Goal: Task Accomplishment & Management: Manage account settings

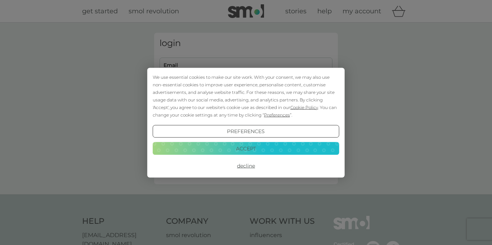
click at [249, 167] on button "Decline" at bounding box center [246, 166] width 187 height 13
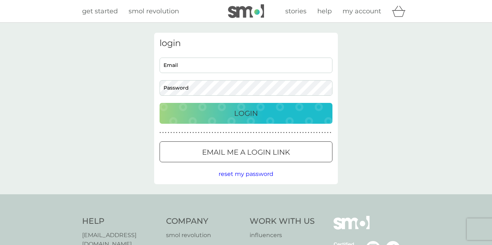
click at [183, 63] on input "Email" at bounding box center [246, 65] width 173 height 15
type input "laura.challenger100@gmail.com"
click at [207, 110] on div "Login" at bounding box center [246, 114] width 159 height 12
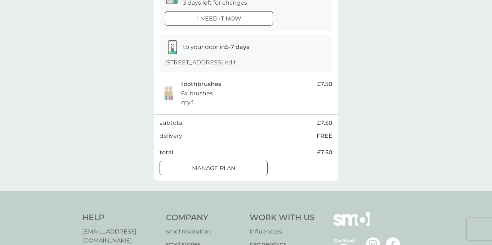
scroll to position [88, 0]
click at [255, 166] on div "Manage plan" at bounding box center [213, 168] width 107 height 9
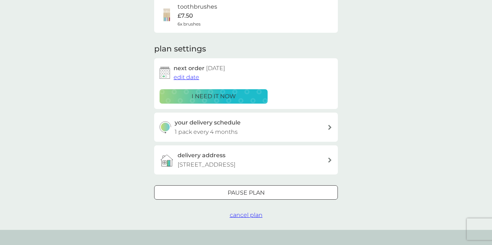
scroll to position [63, 0]
click at [253, 191] on div at bounding box center [246, 194] width 26 height 8
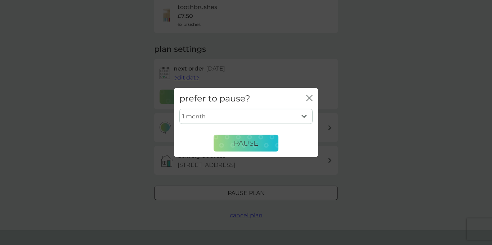
click at [251, 116] on select "1 month 2 months 3 months 4 months 5 months 6 months" at bounding box center [245, 116] width 133 height 15
select select "6"
click at [179, 109] on select "1 month 2 months 3 months 4 months 5 months 6 months" at bounding box center [245, 116] width 133 height 15
click at [239, 142] on span "Pause" at bounding box center [246, 143] width 24 height 9
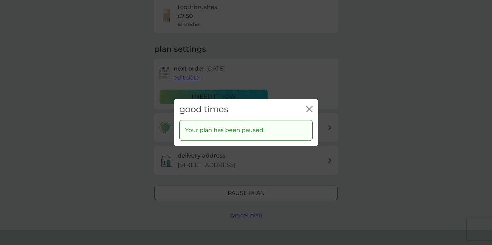
click at [308, 106] on icon "close" at bounding box center [309, 109] width 6 height 6
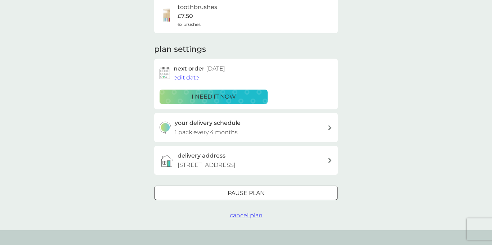
scroll to position [0, 0]
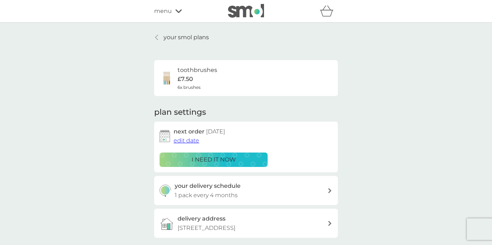
click at [172, 13] on div "menu" at bounding box center [184, 10] width 61 height 9
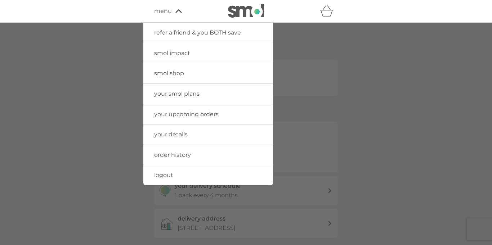
click at [179, 98] on link "your smol plans" at bounding box center [208, 94] width 130 height 20
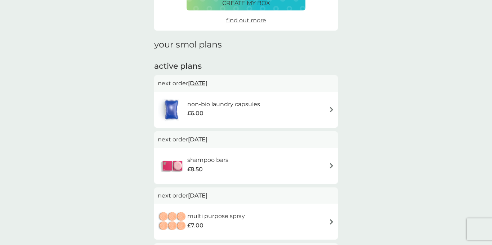
scroll to position [75, 0]
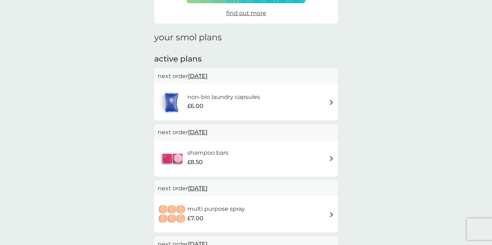
click at [326, 105] on div "non-bio laundry capsules £6.00" at bounding box center [246, 102] width 177 height 25
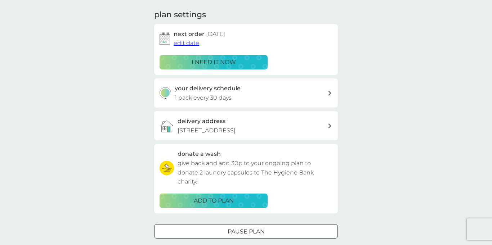
scroll to position [97, 0]
click at [251, 101] on div "your delivery schedule 1 pack every 30 days" at bounding box center [251, 93] width 153 height 18
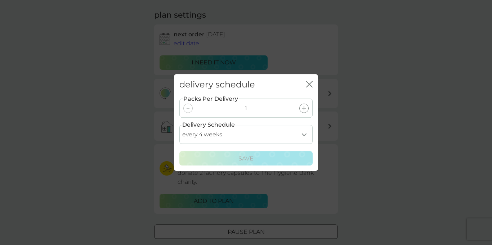
click at [248, 136] on select "every 1 week every 2 weeks every 3 weeks every 4 weeks every 5 weeks every 6 we…" at bounding box center [245, 134] width 133 height 19
select select "56"
click at [179, 125] on select "every 1 week every 2 weeks every 3 weeks every 4 weeks every 5 weeks every 6 we…" at bounding box center [245, 134] width 133 height 19
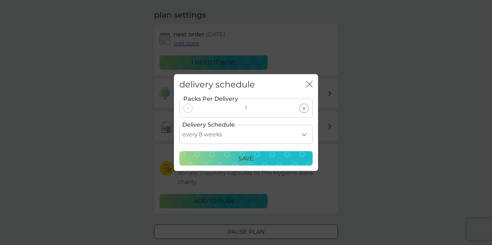
click at [228, 159] on div "Save" at bounding box center [246, 158] width 124 height 9
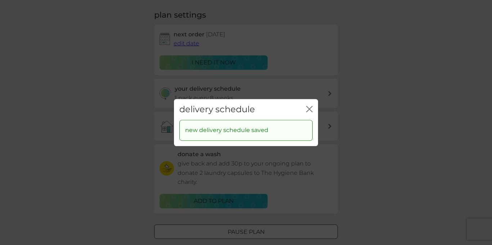
click at [307, 105] on div "close" at bounding box center [309, 109] width 6 height 10
click at [310, 107] on icon "close" at bounding box center [309, 109] width 6 height 6
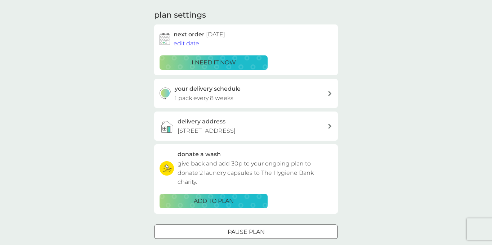
click at [316, 95] on div "your delivery schedule 1 pack every 8 weeks" at bounding box center [251, 93] width 153 height 18
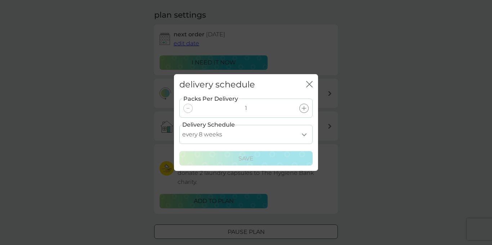
click at [286, 138] on select "every 1 week every 2 weeks every 3 weeks every 4 weeks every 5 weeks every 6 we…" at bounding box center [245, 134] width 133 height 19
select select "112"
click at [179, 125] on select "every 1 week every 2 weeks every 3 weeks every 4 weeks every 5 weeks every 6 we…" at bounding box center [245, 134] width 133 height 19
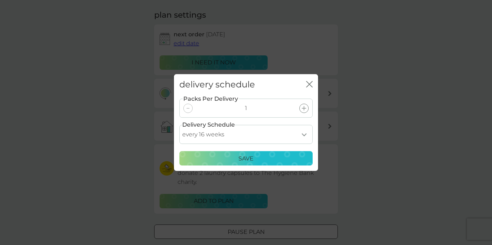
click at [263, 160] on div "Save" at bounding box center [246, 158] width 124 height 9
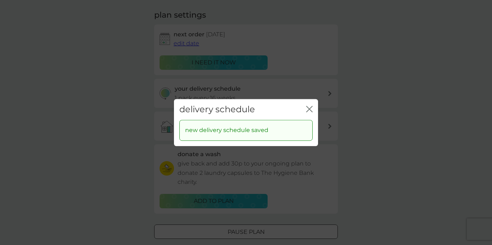
click at [307, 106] on icon "close" at bounding box center [309, 109] width 6 height 6
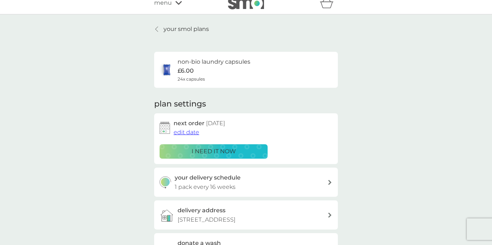
scroll to position [0, 0]
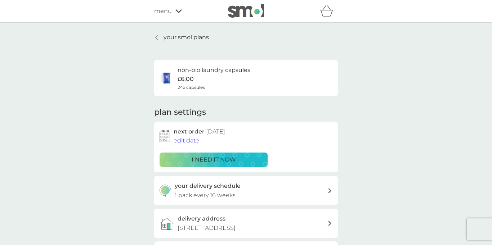
click at [168, 12] on span "menu" at bounding box center [163, 10] width 18 height 9
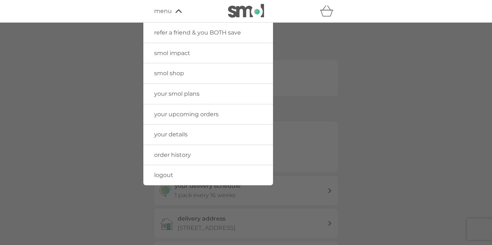
click at [180, 94] on span "your smol plans" at bounding box center [176, 93] width 45 height 7
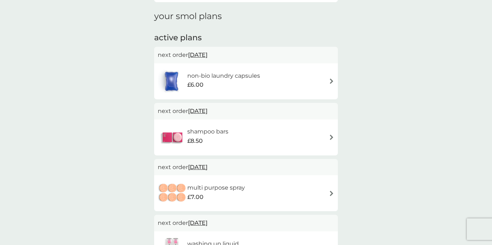
scroll to position [95, 0]
click at [307, 129] on div "shampoo bars £8.50" at bounding box center [246, 138] width 177 height 25
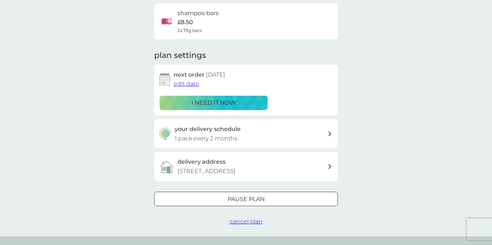
scroll to position [139, 0]
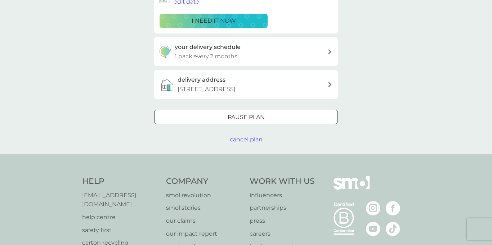
click at [247, 139] on span "cancel plan" at bounding box center [246, 139] width 33 height 7
click at [247, 139] on div "your smol plans shampoo bars £8.50 2x 75g bars plan settings next order [DATE] …" at bounding box center [246, 19] width 492 height 271
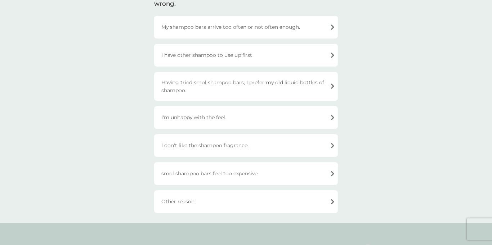
scroll to position [70, 0]
click at [239, 123] on div "I'm unhappy with the feel." at bounding box center [246, 117] width 184 height 23
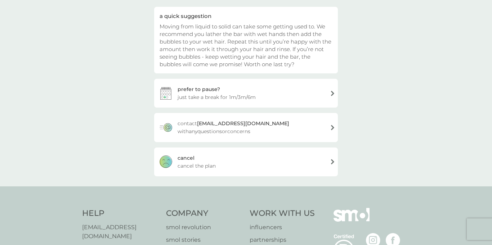
click at [218, 160] on div "[PERSON_NAME] the plan" at bounding box center [246, 162] width 184 height 29
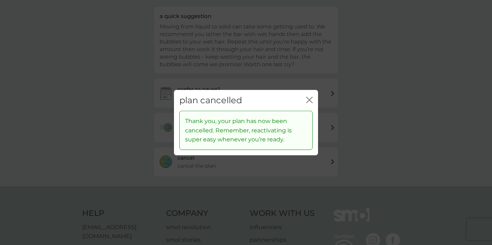
click at [311, 93] on div "plan cancelled close" at bounding box center [246, 100] width 144 height 21
click at [309, 99] on icon "close" at bounding box center [309, 100] width 6 height 6
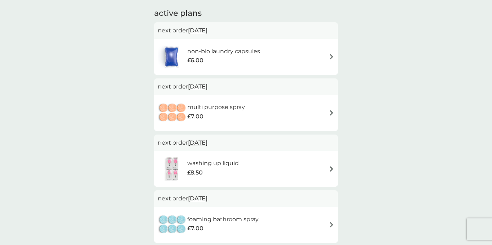
scroll to position [141, 0]
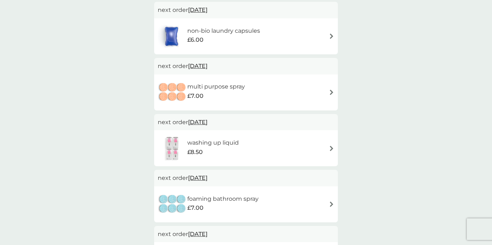
click at [327, 85] on div "multi purpose spray £7.00" at bounding box center [246, 92] width 177 height 25
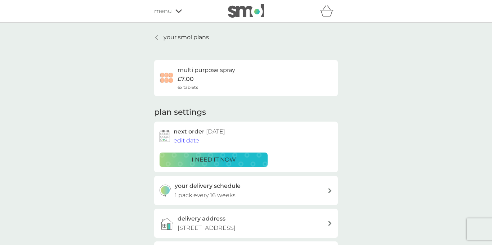
scroll to position [59, 0]
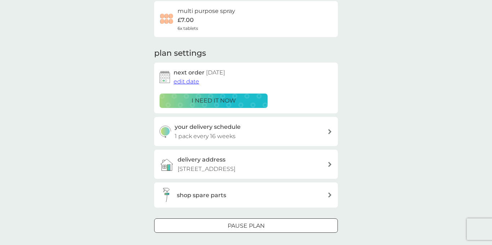
click at [324, 131] on div "your delivery schedule 1 pack every 16 weeks" at bounding box center [251, 131] width 153 height 18
select select "112"
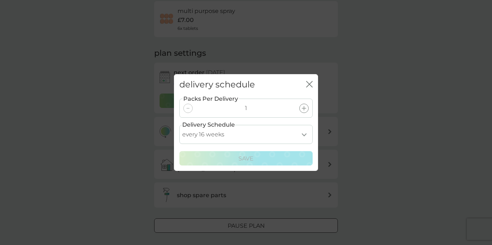
click at [264, 131] on select "every 1 week every 2 weeks every 3 weeks every 4 weeks every 5 weeks every 6 we…" at bounding box center [245, 134] width 133 height 19
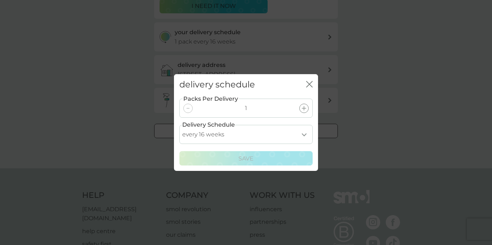
scroll to position [154, 0]
click at [264, 131] on select "every 1 week every 2 weeks every 3 weeks every 4 weeks every 5 weeks every 6 we…" at bounding box center [245, 134] width 133 height 19
click at [367, 138] on div "delivery schedule close Packs Per Delivery 1 Delivery Schedule every 1 week eve…" at bounding box center [246, 122] width 492 height 245
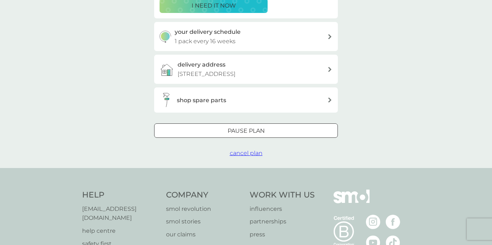
click at [302, 127] on div "Pause plan" at bounding box center [246, 130] width 183 height 9
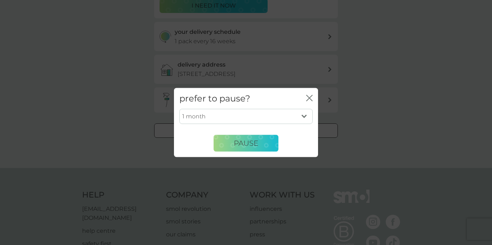
click at [264, 116] on select "1 month 2 months 3 months 4 months 5 months 6 months" at bounding box center [245, 116] width 133 height 15
select select "6"
click at [179, 109] on select "1 month 2 months 3 months 4 months 5 months 6 months" at bounding box center [245, 116] width 133 height 15
click at [242, 140] on span "Pause" at bounding box center [246, 143] width 24 height 9
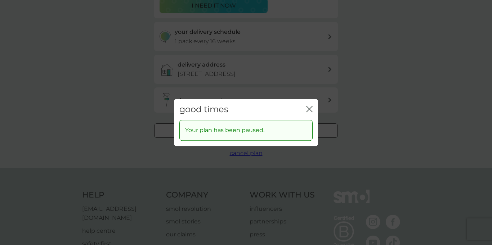
click at [307, 110] on icon "close" at bounding box center [309, 109] width 6 height 6
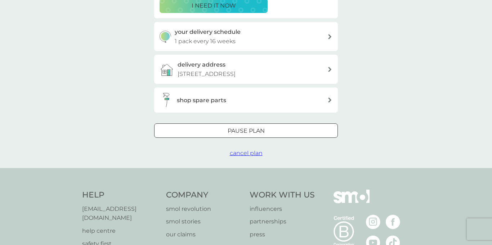
scroll to position [0, 0]
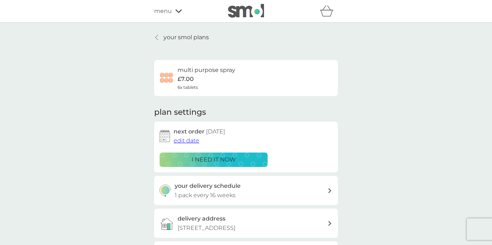
click at [166, 35] on p "your smol plans" at bounding box center [186, 37] width 45 height 9
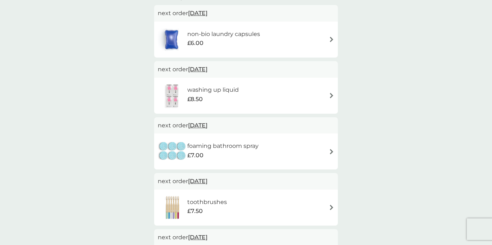
scroll to position [144, 0]
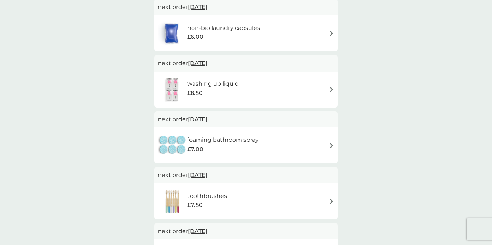
click at [307, 83] on div "washing up liquid £8.50" at bounding box center [246, 89] width 177 height 25
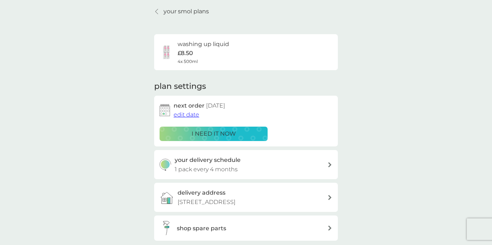
scroll to position [27, 0]
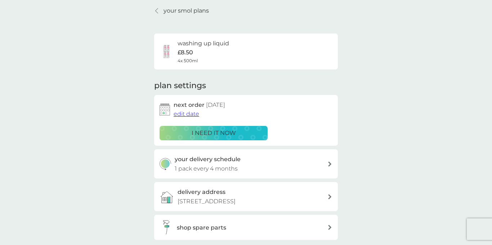
click at [294, 163] on div "your delivery schedule 1 pack every 4 months" at bounding box center [251, 164] width 153 height 18
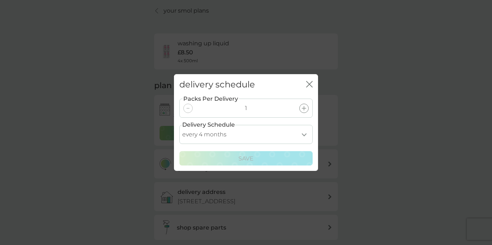
click at [274, 136] on select "every 1 month every 2 months every 3 months every 4 months every 5 months every…" at bounding box center [245, 134] width 133 height 19
select select "2"
click at [179, 125] on select "every 1 month every 2 months every 3 months every 4 months every 5 months every…" at bounding box center [245, 134] width 133 height 19
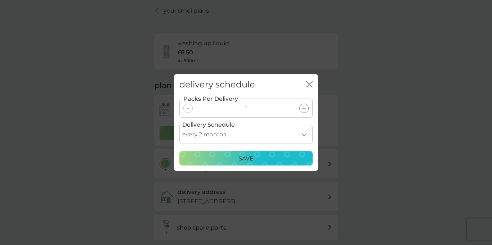
click at [265, 159] on div "Save" at bounding box center [246, 158] width 124 height 9
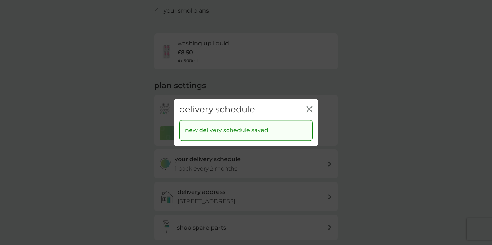
click at [312, 106] on icon "close" at bounding box center [310, 109] width 3 height 6
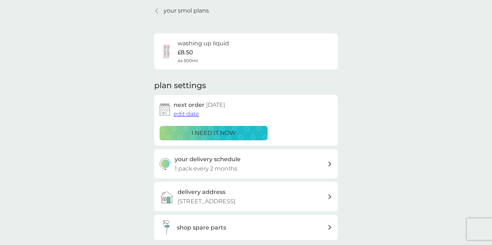
click at [171, 11] on p "your smol plans" at bounding box center [186, 10] width 45 height 9
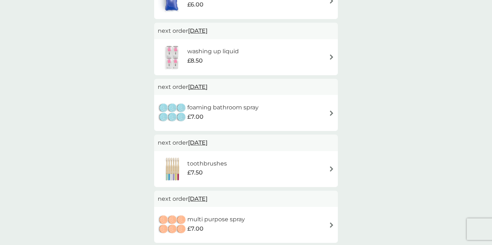
scroll to position [175, 0]
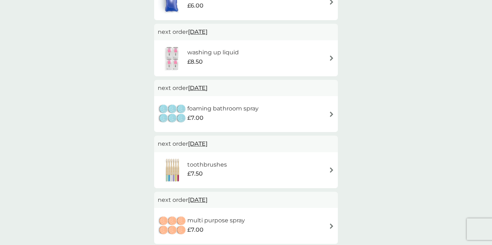
click at [322, 110] on div "foaming bathroom spray £7.00" at bounding box center [246, 114] width 177 height 25
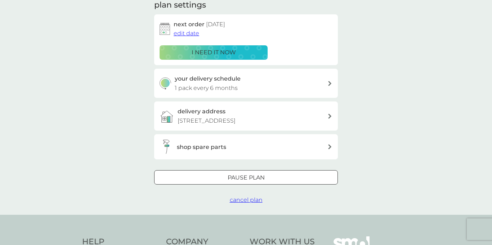
scroll to position [110, 0]
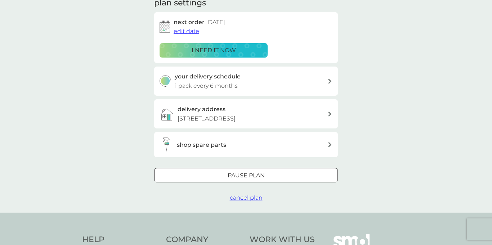
click at [249, 175] on div at bounding box center [246, 176] width 26 height 8
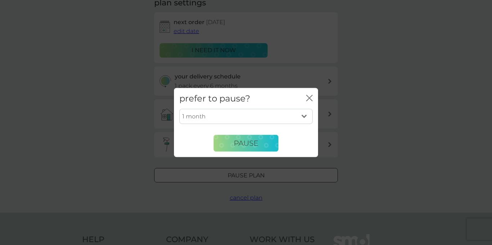
click at [247, 115] on select "1 month 2 months 3 months 4 months 5 months 6 months" at bounding box center [245, 116] width 133 height 15
select select "6"
click at [179, 109] on select "1 month 2 months 3 months 4 months 5 months 6 months" at bounding box center [245, 116] width 133 height 15
click at [236, 144] on span "Pause" at bounding box center [246, 143] width 24 height 9
